Goal: Find contact information: Find contact information

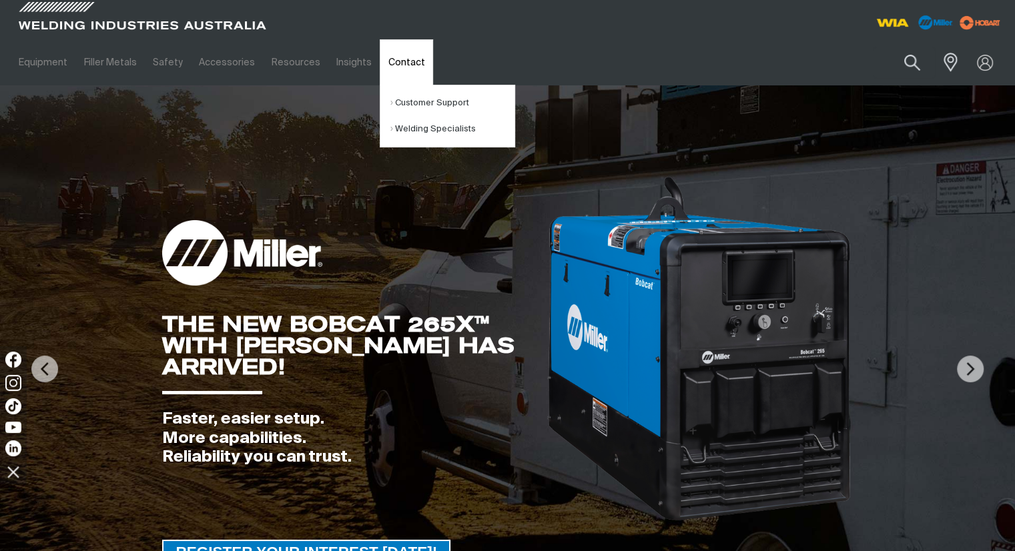
click at [385, 65] on link "Contact" at bounding box center [406, 62] width 53 height 46
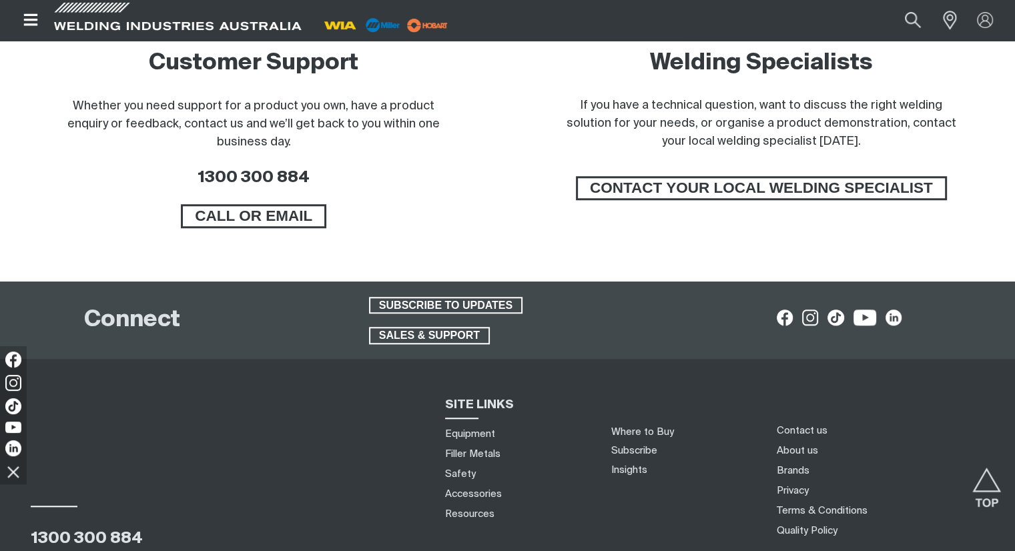
scroll to position [1202, 0]
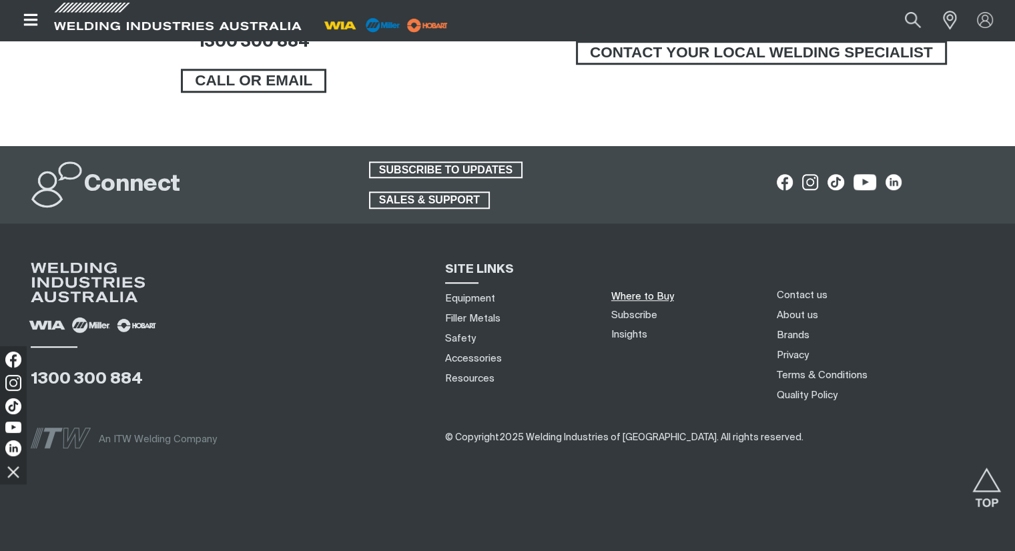
click at [647, 294] on link "Where to Buy" at bounding box center [642, 297] width 63 height 10
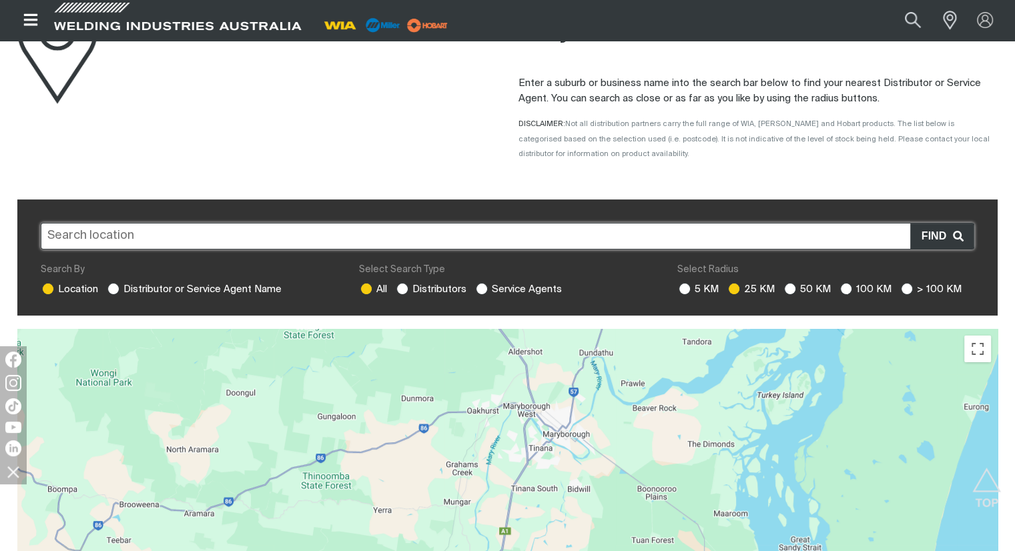
scroll to position [13, 0]
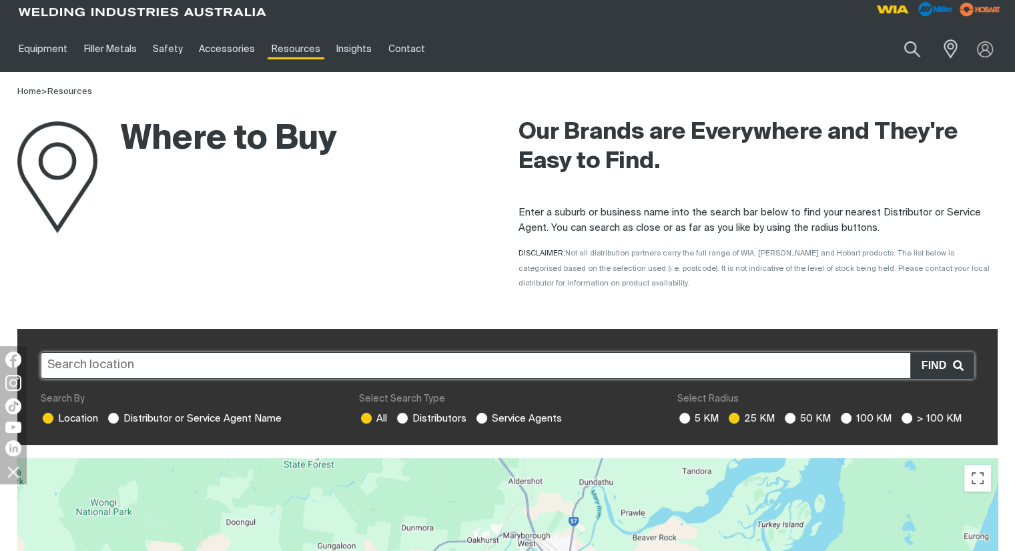
click at [696, 368] on input "text" at bounding box center [508, 365] width 934 height 27
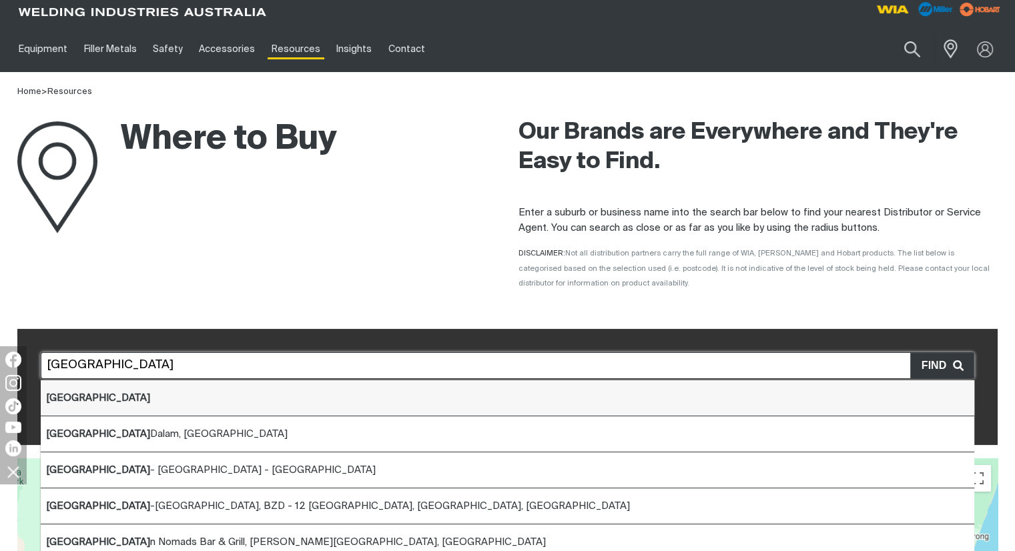
click at [150, 406] on li "[GEOGRAPHIC_DATA]" at bounding box center [508, 398] width 934 height 36
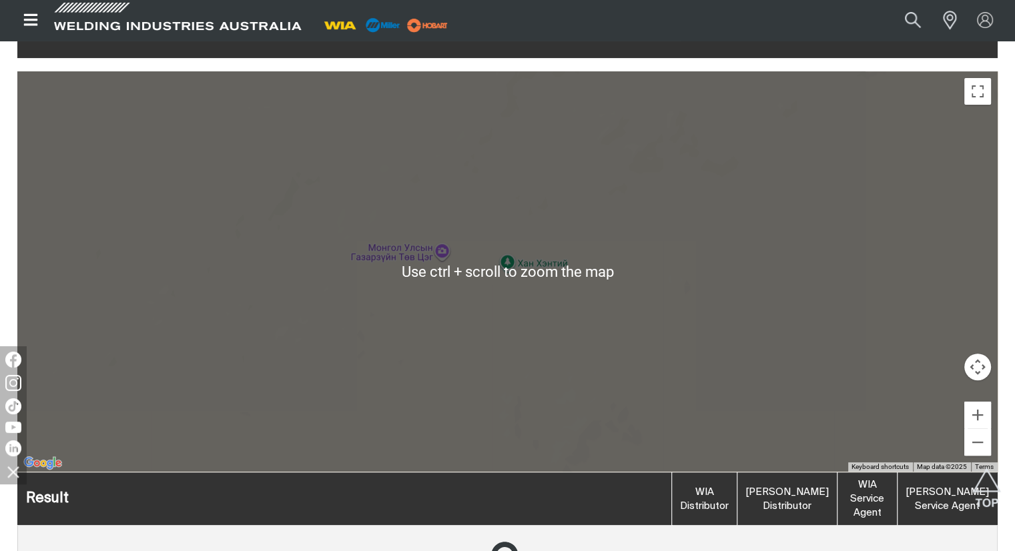
scroll to position [0, 0]
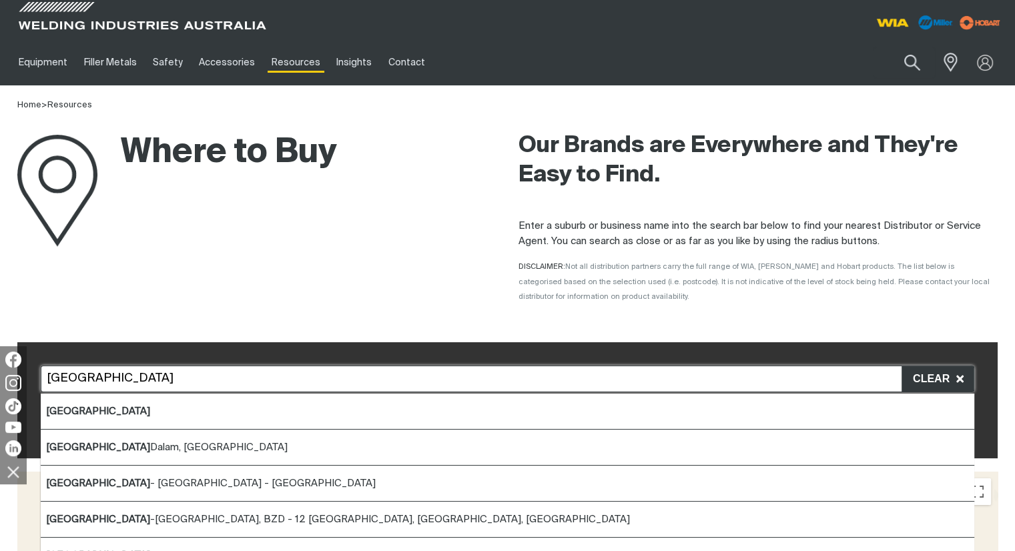
drag, startPoint x: 133, startPoint y: 384, endPoint x: 0, endPoint y: 356, distance: 135.9
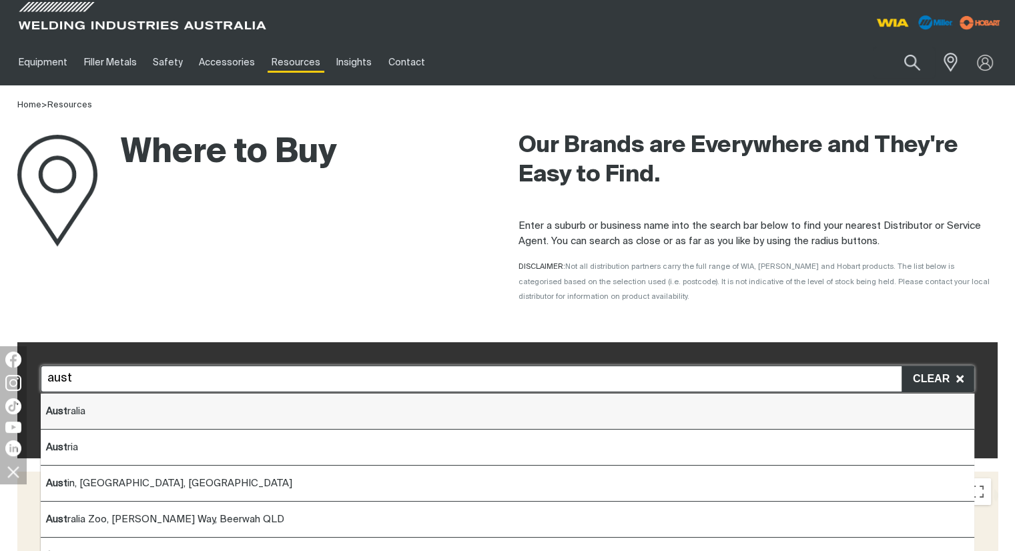
click at [139, 420] on li "Aust ralia" at bounding box center [508, 412] width 934 height 36
type input "[GEOGRAPHIC_DATA]"
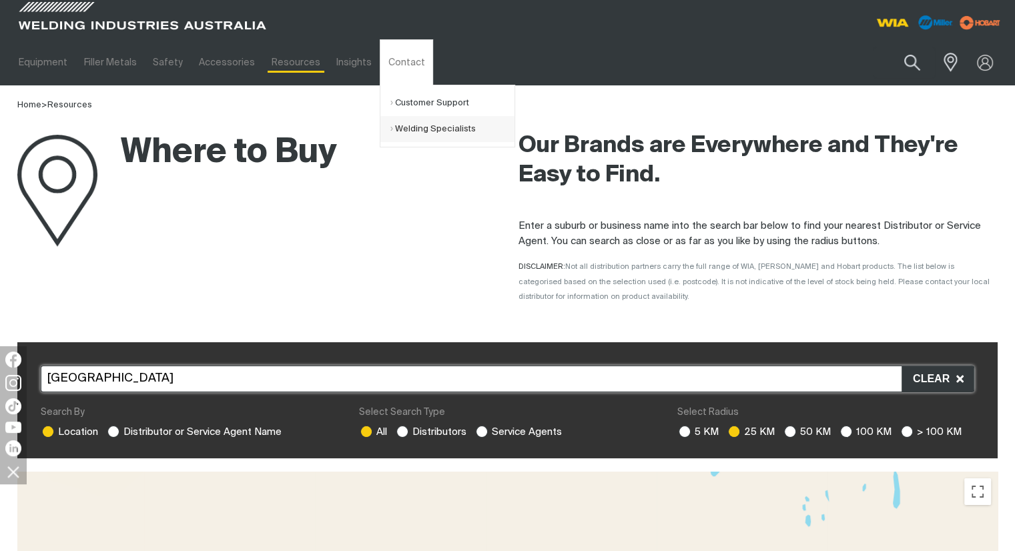
click at [406, 131] on link "Welding Specialists" at bounding box center [452, 129] width 124 height 26
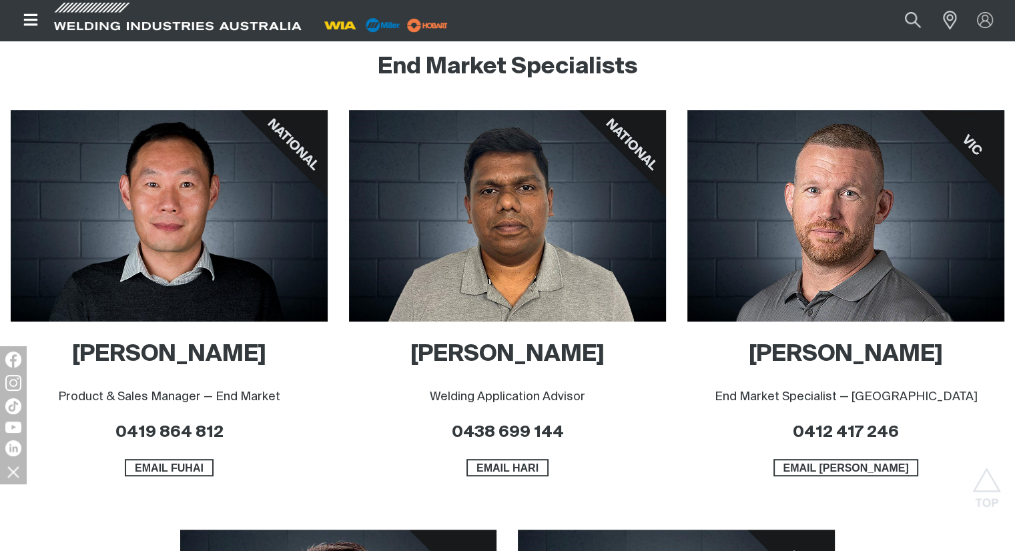
scroll to position [668, 0]
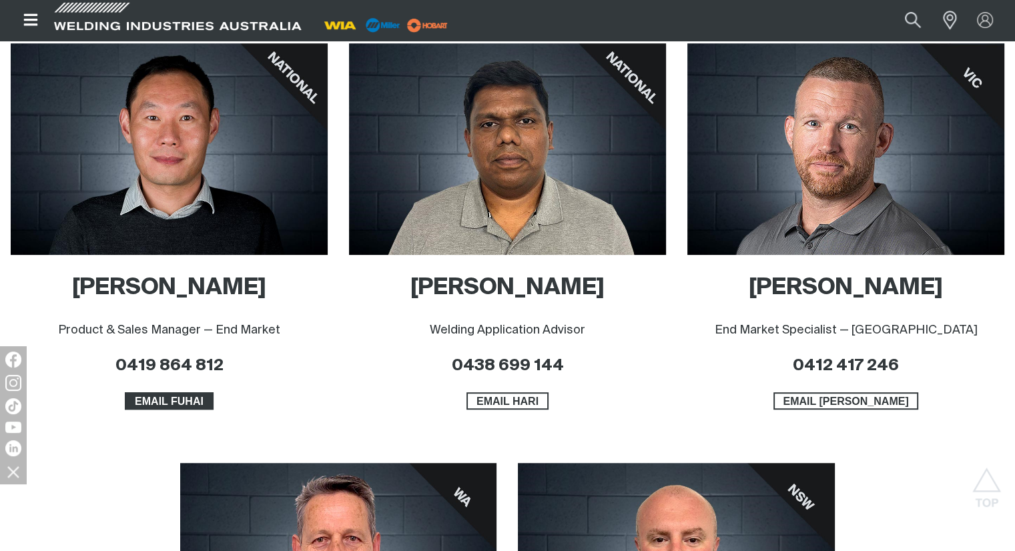
click at [161, 402] on span "EMAIL FUHAI" at bounding box center [168, 400] width 85 height 17
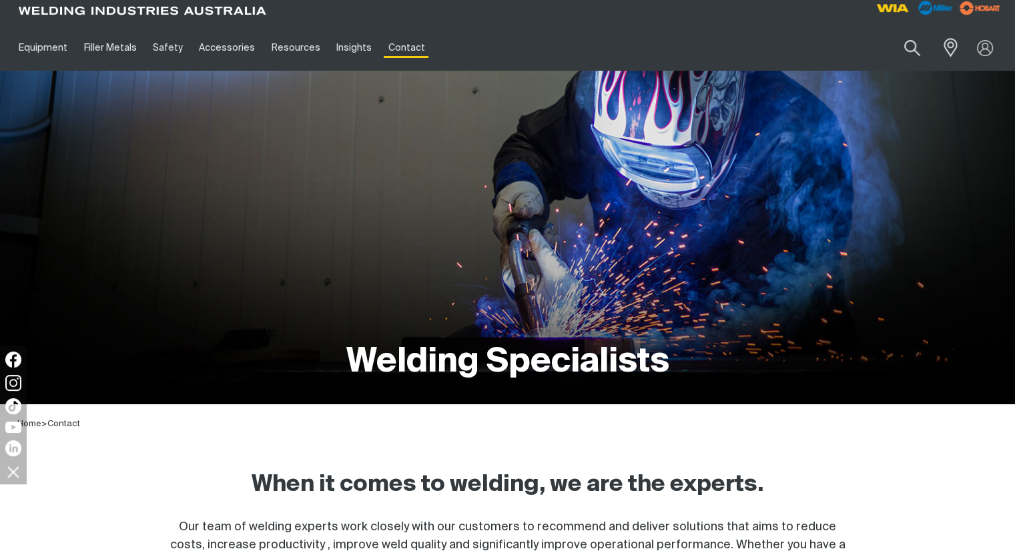
scroll to position [0, 0]
